Goal: Information Seeking & Learning: Learn about a topic

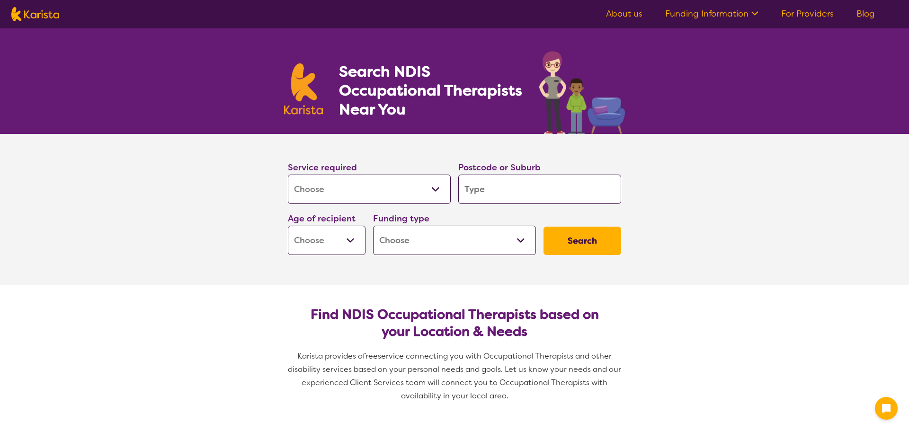
select select "[MEDICAL_DATA]"
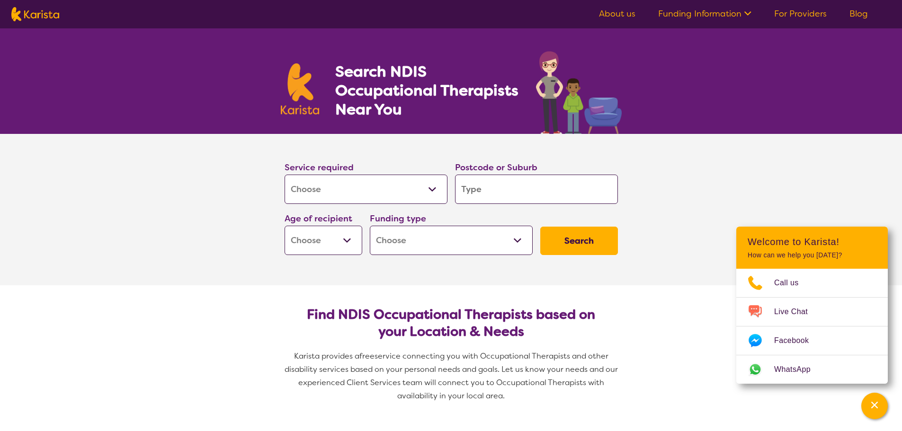
click at [534, 193] on input "search" at bounding box center [536, 189] width 163 height 29
type input "2"
type input "21"
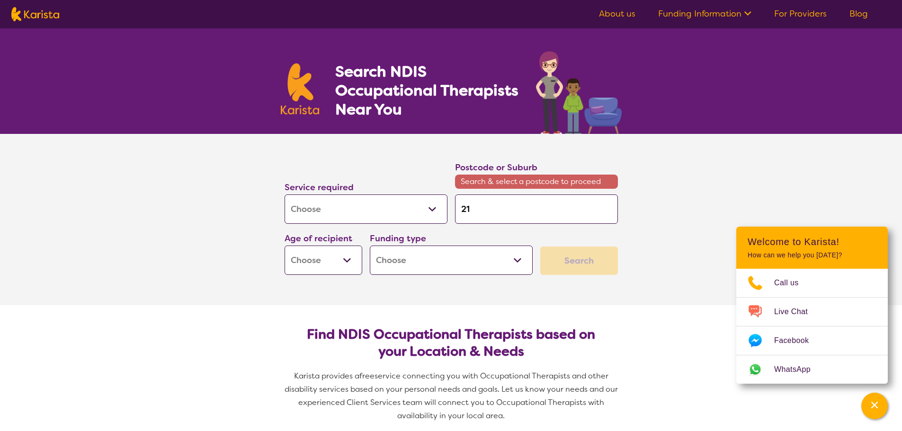
type input "213"
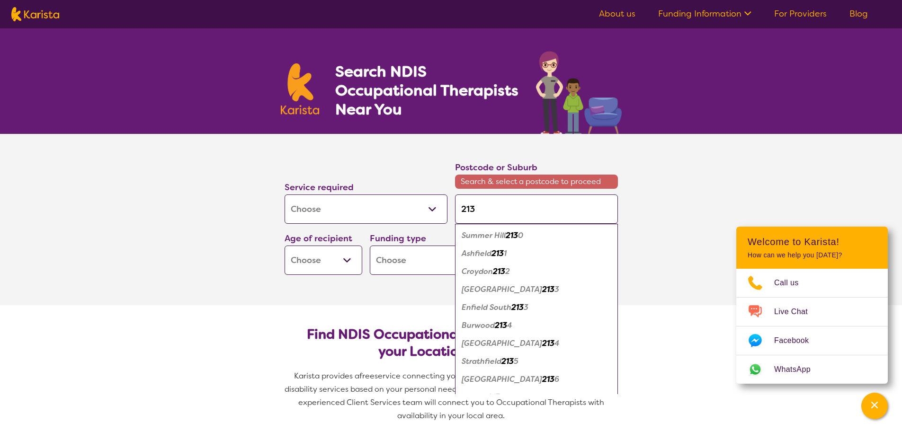
type input "2138"
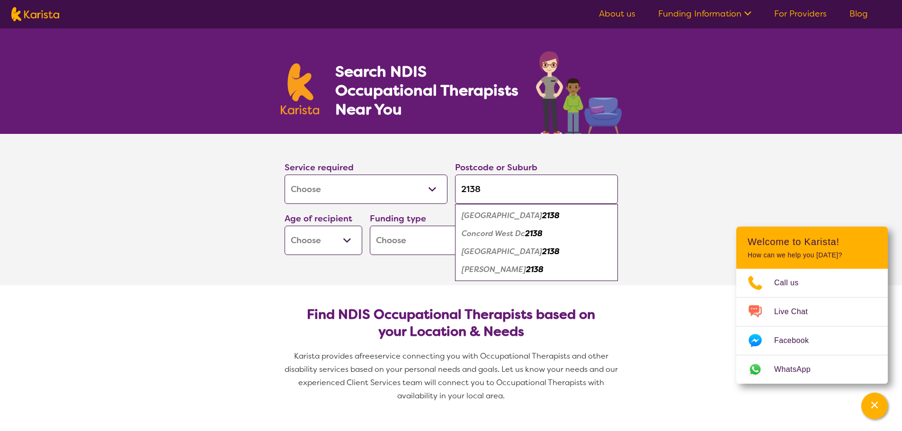
type input "2138"
click at [486, 271] on em "[PERSON_NAME]" at bounding box center [493, 270] width 64 height 10
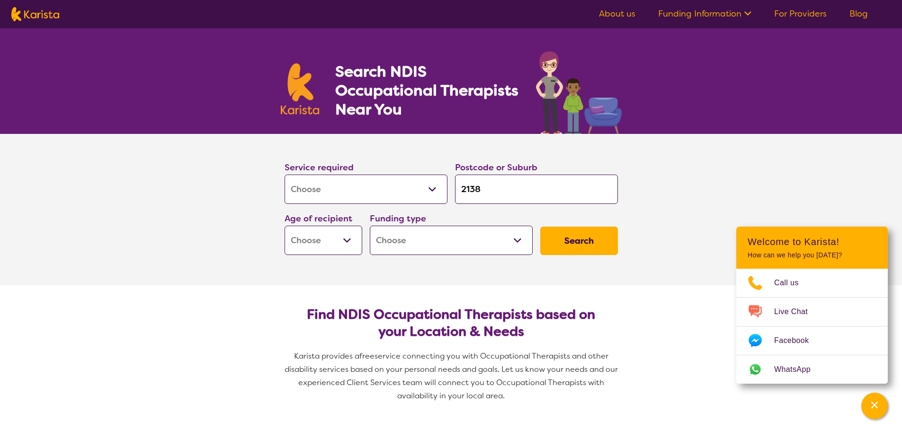
click at [346, 241] on select "Early Childhood - 0 to 9 Child - 10 to 11 Adolescent - 12 to 17 Adult - 18 to 6…" at bounding box center [323, 240] width 78 height 29
select select "AG"
click at [284, 226] on select "Early Childhood - 0 to 9 Child - 10 to 11 Adolescent - 12 to 17 Adult - 18 to 6…" at bounding box center [323, 240] width 78 height 29
select select "AG"
click at [518, 239] on select "Home Care Package (HCP) National Disability Insurance Scheme (NDIS) I don't know" at bounding box center [451, 240] width 163 height 29
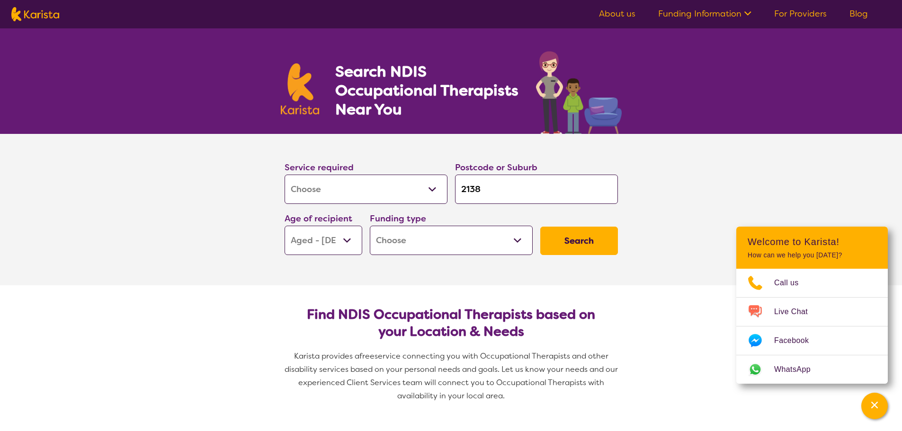
click at [319, 395] on p "Karista provides a free service connecting you with Occupational Therapists and…" at bounding box center [451, 376] width 341 height 53
